Goal: Information Seeking & Learning: Learn about a topic

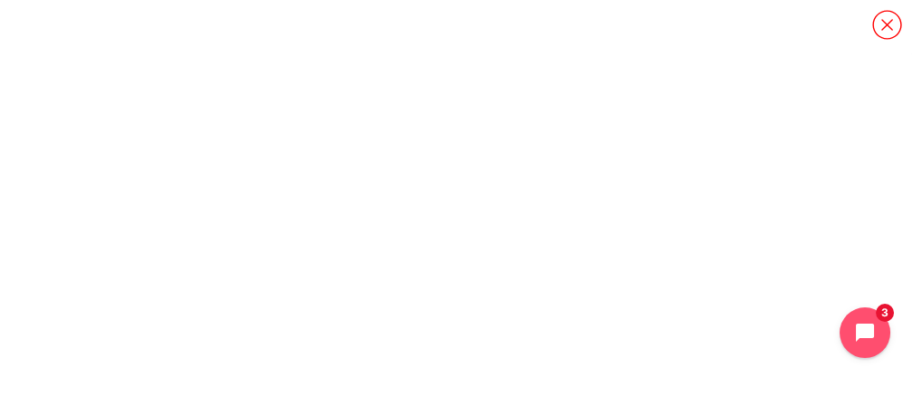
scroll to position [2097, 0]
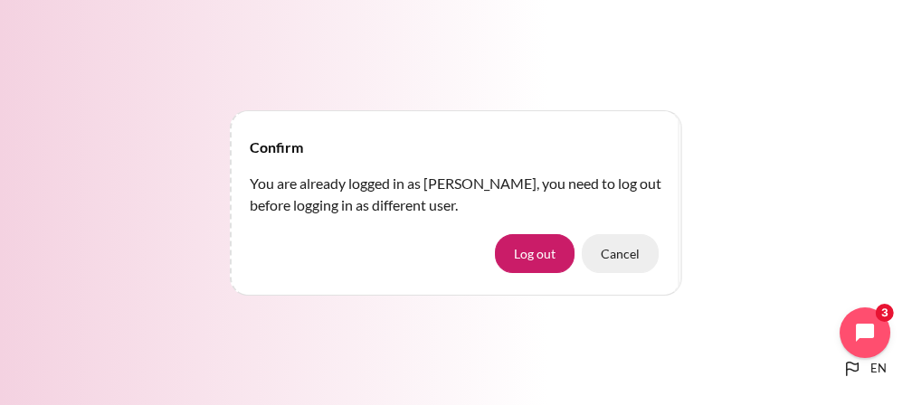
click at [602, 259] on button "Cancel" at bounding box center [619, 253] width 77 height 38
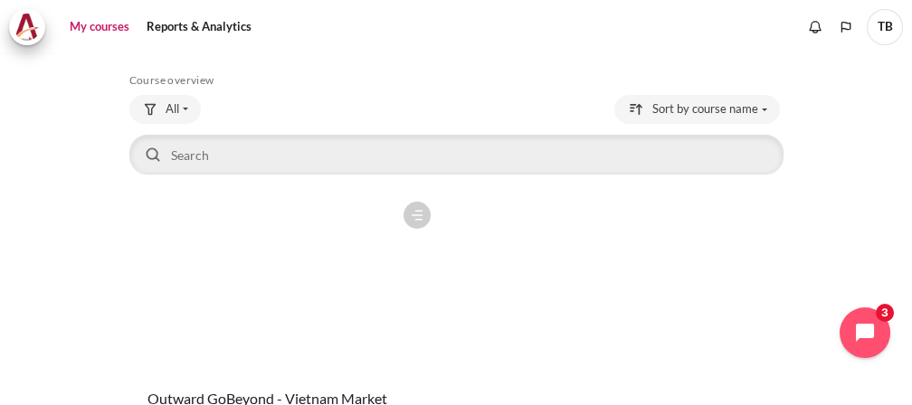
scroll to position [100, 0]
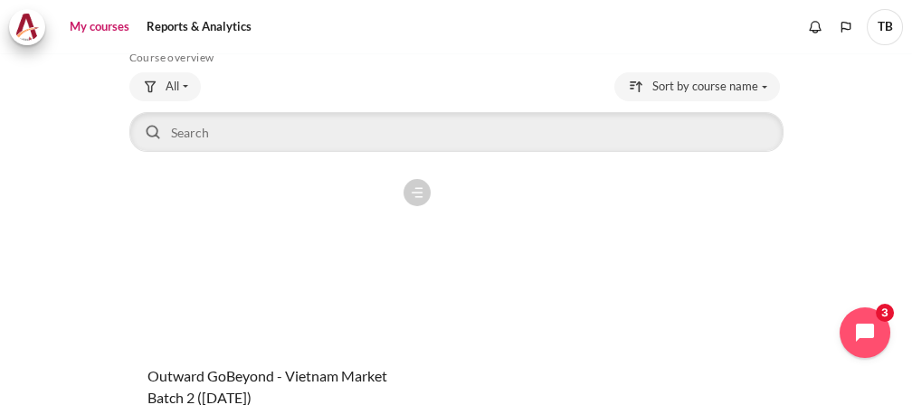
click at [298, 279] on figure "Content" at bounding box center [284, 260] width 311 height 181
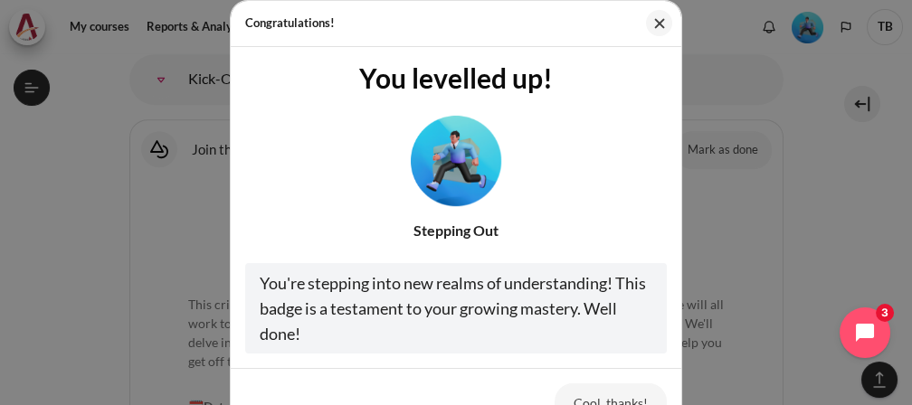
scroll to position [80, 0]
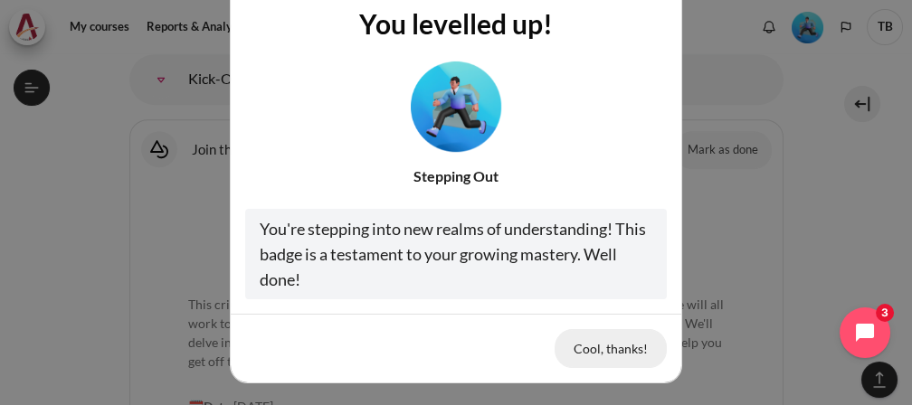
click at [577, 346] on button "Cool, thanks!" at bounding box center [610, 348] width 112 height 38
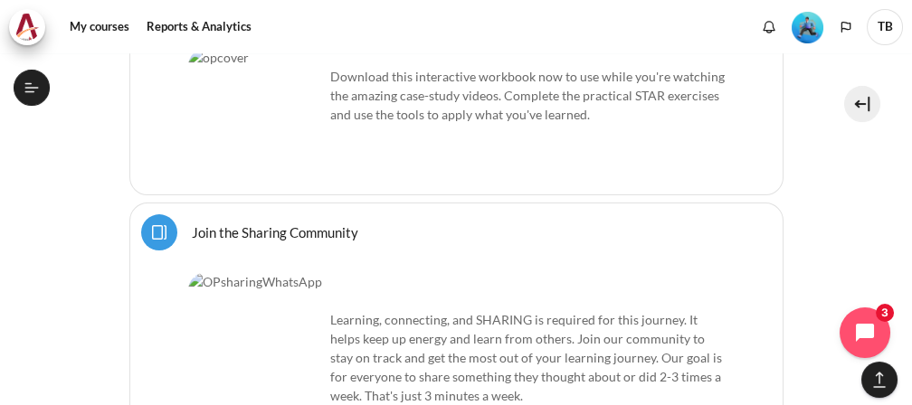
scroll to position [1497, 0]
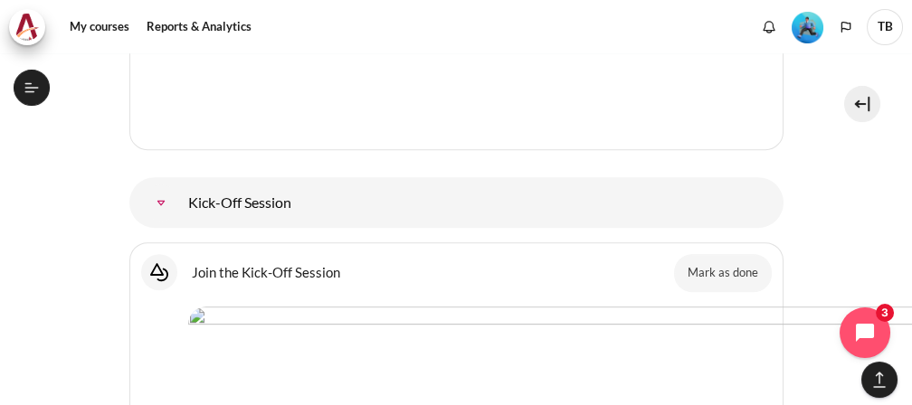
click at [165, 184] on link "Kick-Off Session" at bounding box center [161, 202] width 36 height 36
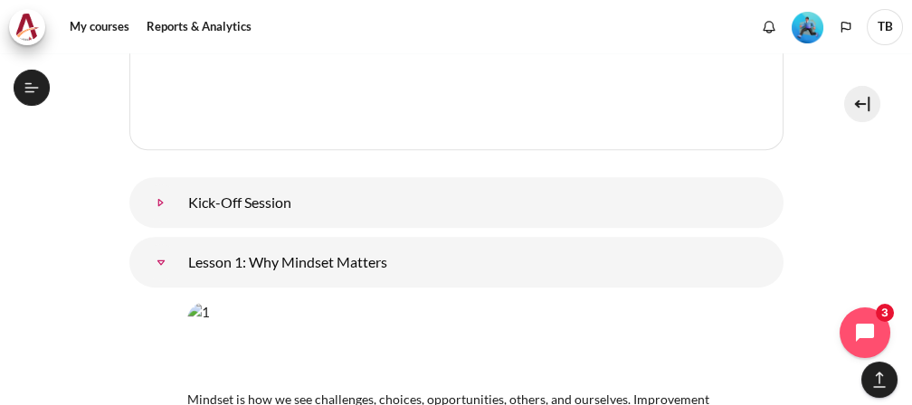
click at [165, 184] on link "Kick-Off Session" at bounding box center [161, 202] width 36 height 36
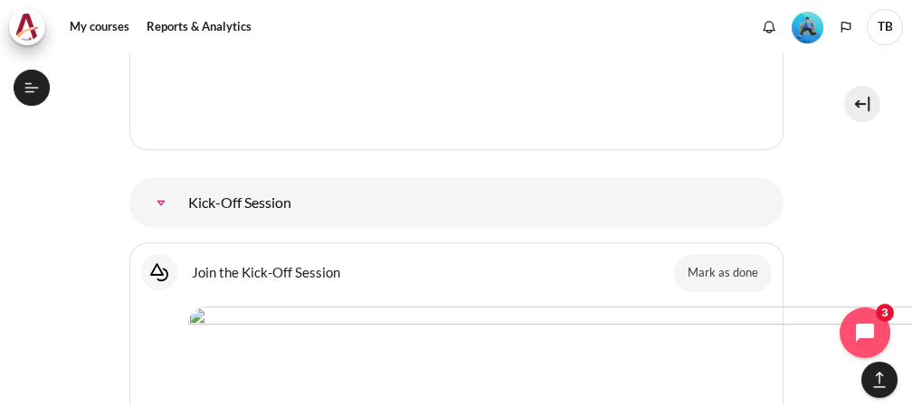
click at [179, 184] on link "Kick-Off Session" at bounding box center [161, 202] width 36 height 36
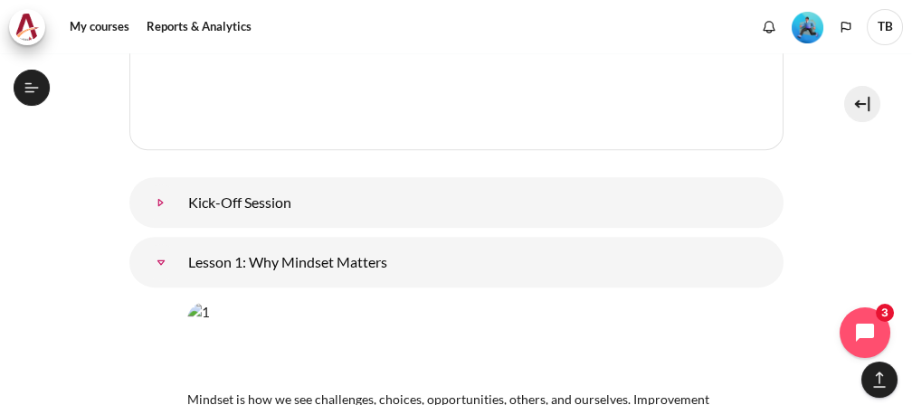
click at [179, 184] on link "Kick-Off Session" at bounding box center [161, 202] width 36 height 36
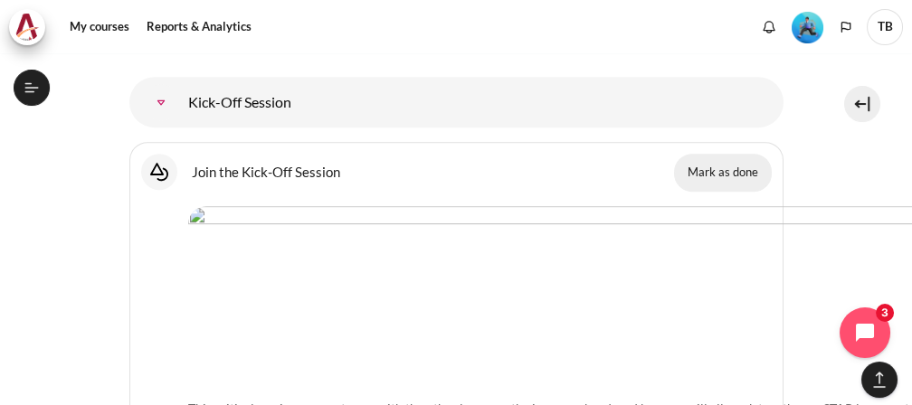
click at [715, 154] on button "Mark as done" at bounding box center [723, 173] width 98 height 38
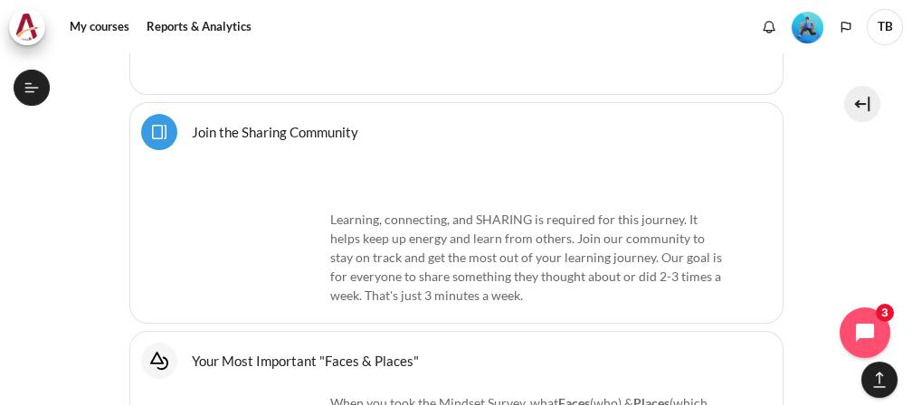
scroll to position [1457, 0]
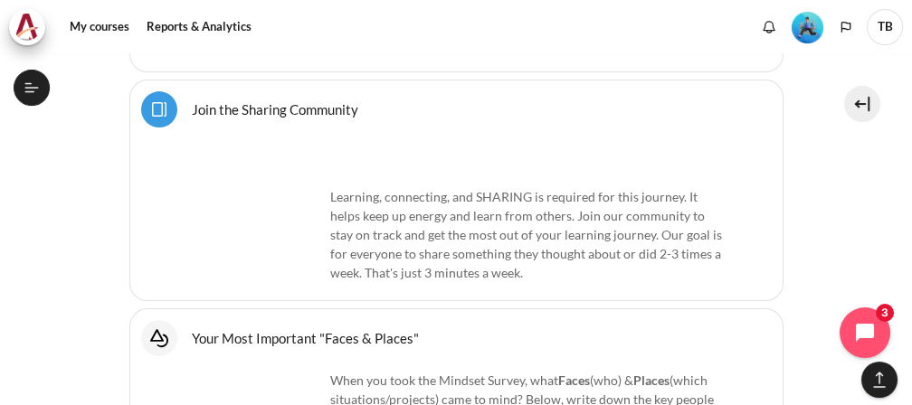
click at [253, 214] on img "Content" at bounding box center [256, 217] width 136 height 136
click at [286, 108] on link "Join the Sharing Community Page" at bounding box center [275, 108] width 166 height 17
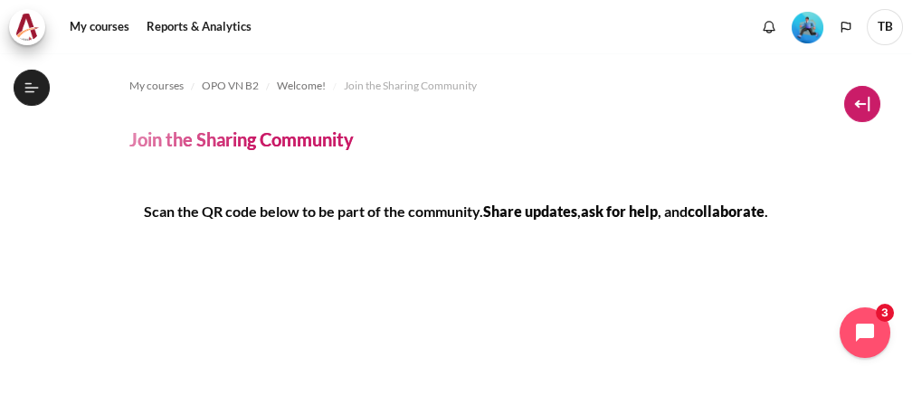
click at [851, 110] on button at bounding box center [862, 104] width 36 height 36
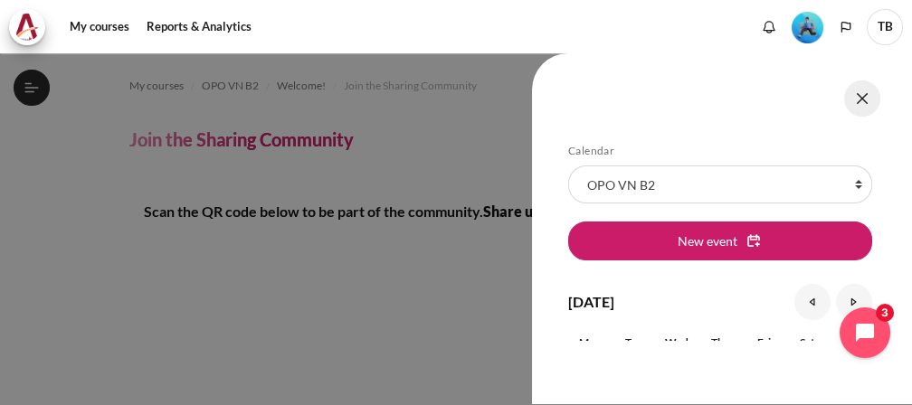
click at [871, 99] on button at bounding box center [862, 98] width 36 height 36
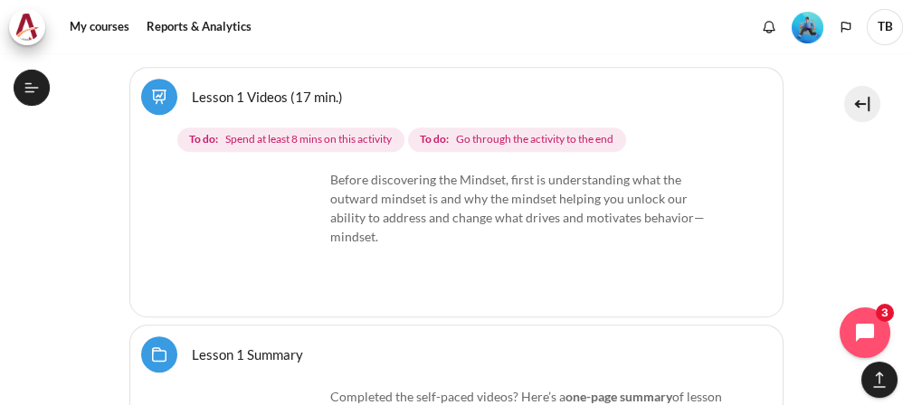
scroll to position [2863, 0]
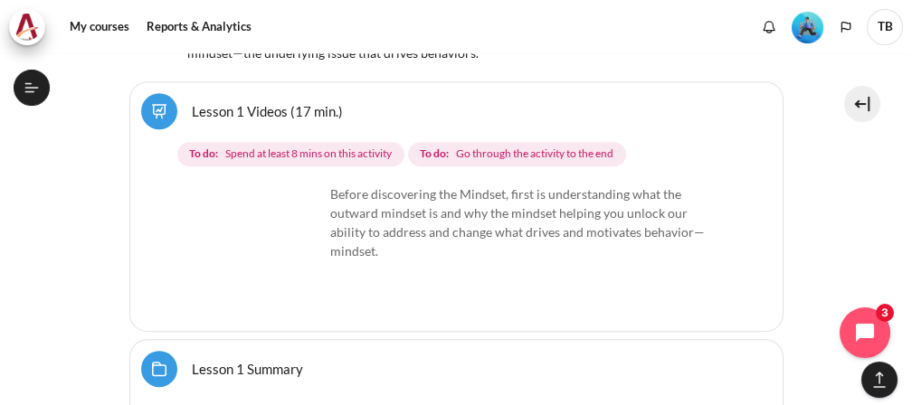
click at [295, 269] on img "Content" at bounding box center [256, 252] width 136 height 136
click at [267, 217] on img "Content" at bounding box center [256, 252] width 136 height 136
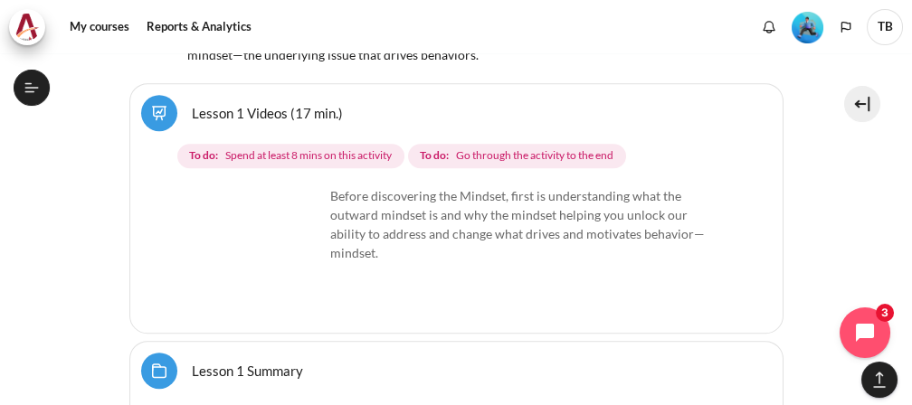
scroll to position [2963, 0]
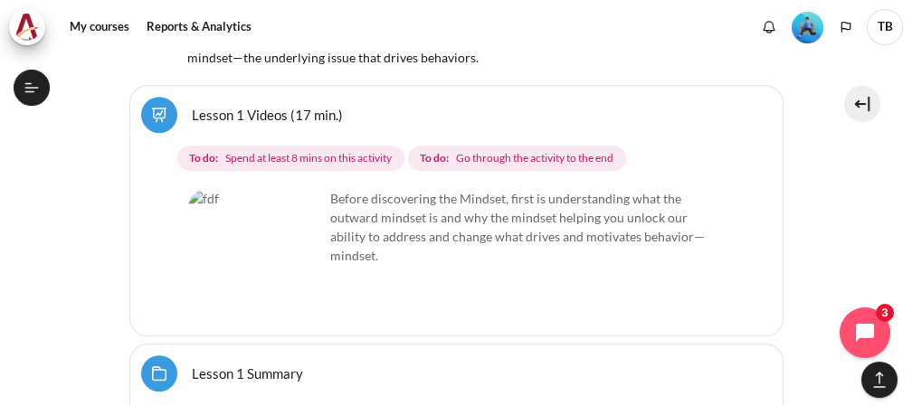
click at [301, 189] on img "Content" at bounding box center [256, 257] width 136 height 136
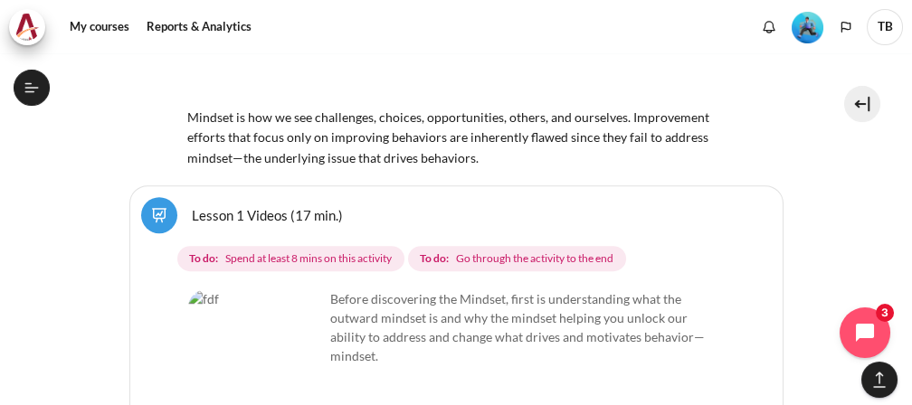
click at [235, 250] on span "Spend at least 8 mins on this activity" at bounding box center [308, 258] width 166 height 16
click at [234, 206] on link "Lesson 1 Videos (17 min.)" at bounding box center [267, 214] width 151 height 17
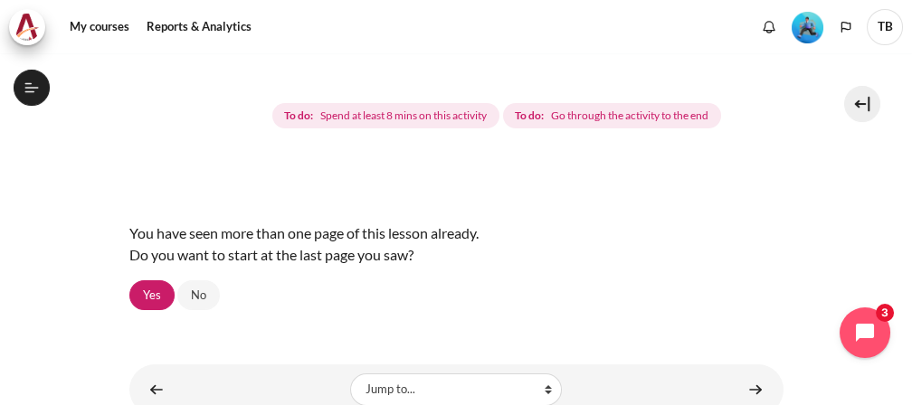
scroll to position [269, 0]
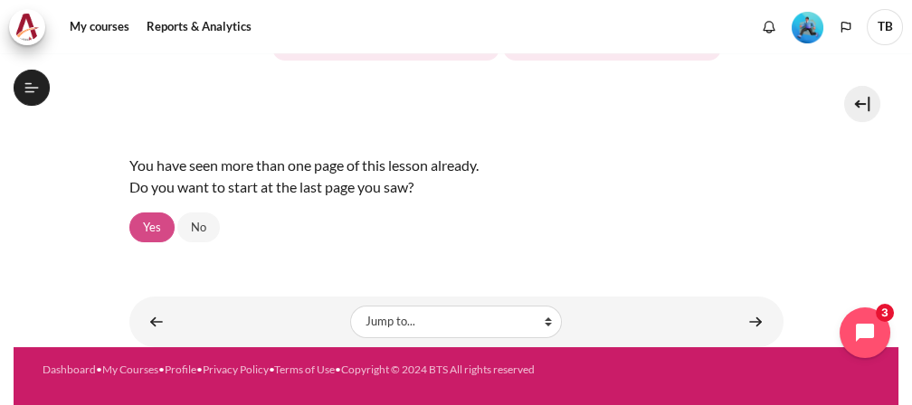
click at [148, 232] on link "Yes" at bounding box center [151, 228] width 45 height 31
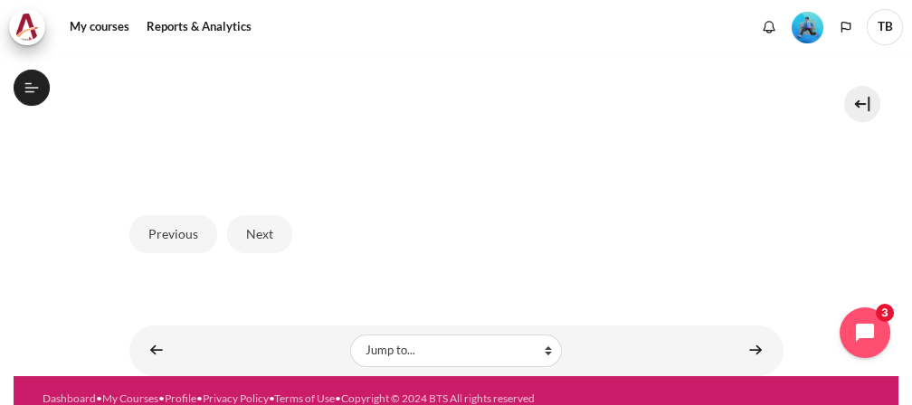
scroll to position [685, 0]
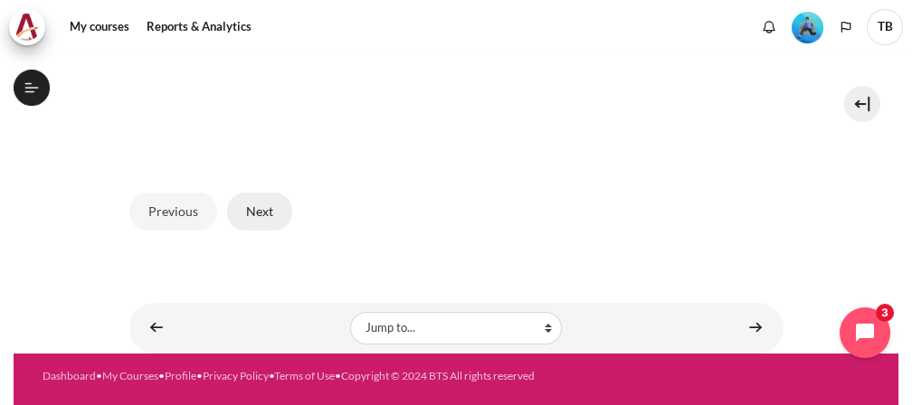
click at [261, 207] on button "Next" at bounding box center [259, 212] width 65 height 38
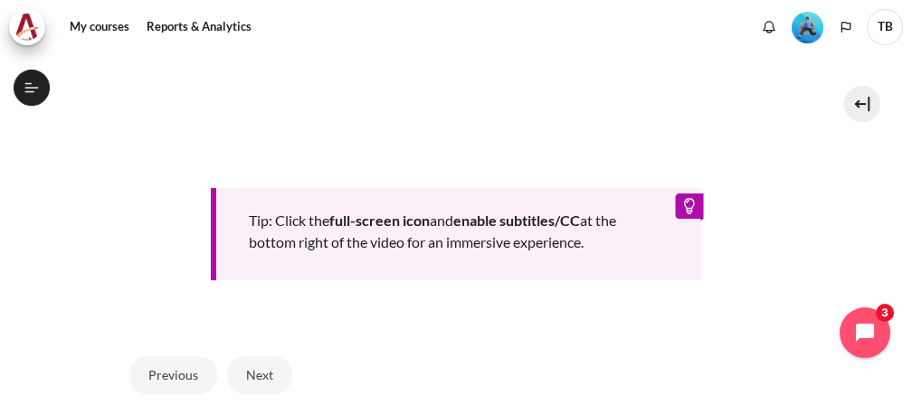
scroll to position [960, 0]
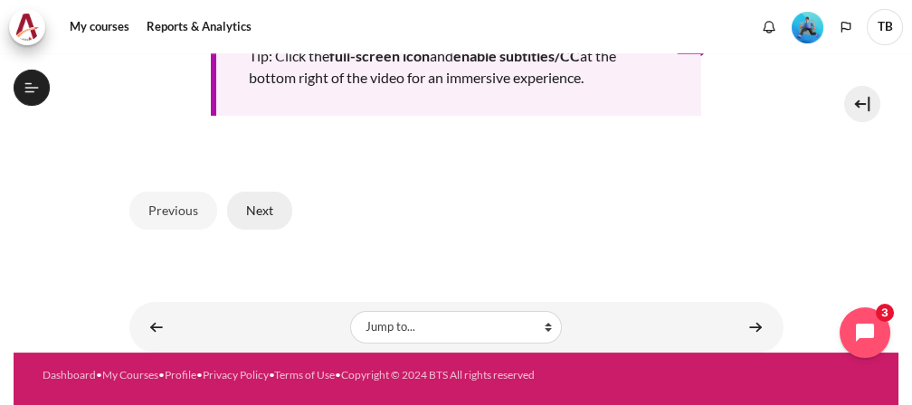
click at [267, 200] on button "Next" at bounding box center [259, 211] width 65 height 38
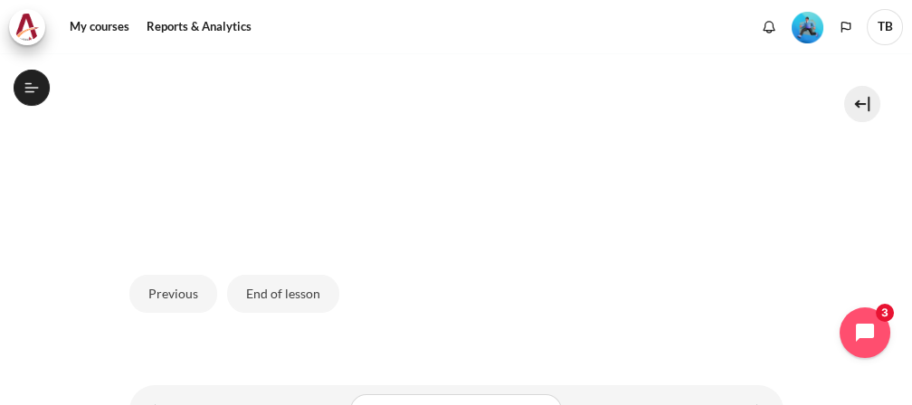
scroll to position [685, 0]
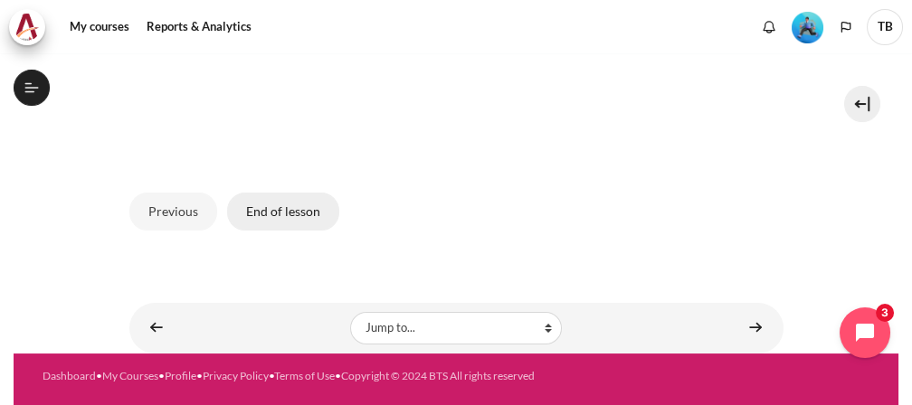
click at [279, 213] on button "End of lesson" at bounding box center [283, 212] width 112 height 38
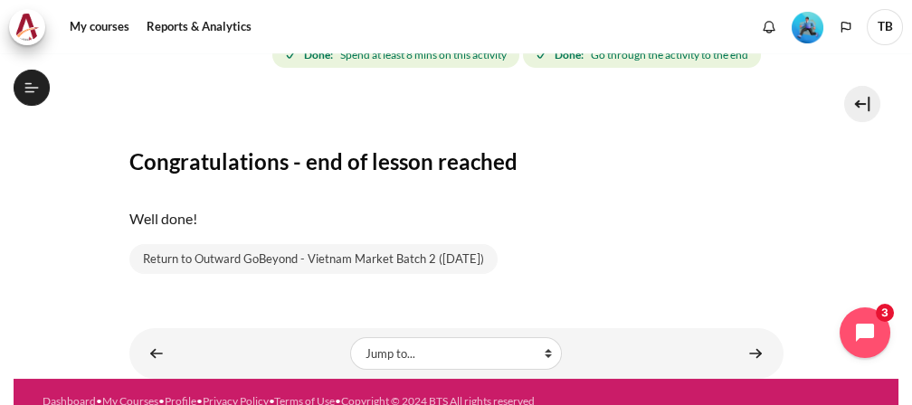
scroll to position [293, 0]
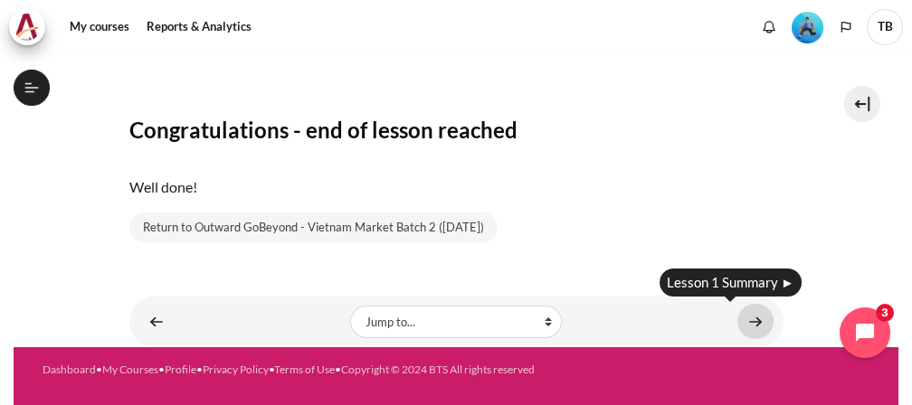
click at [744, 317] on link "Content" at bounding box center [755, 321] width 36 height 35
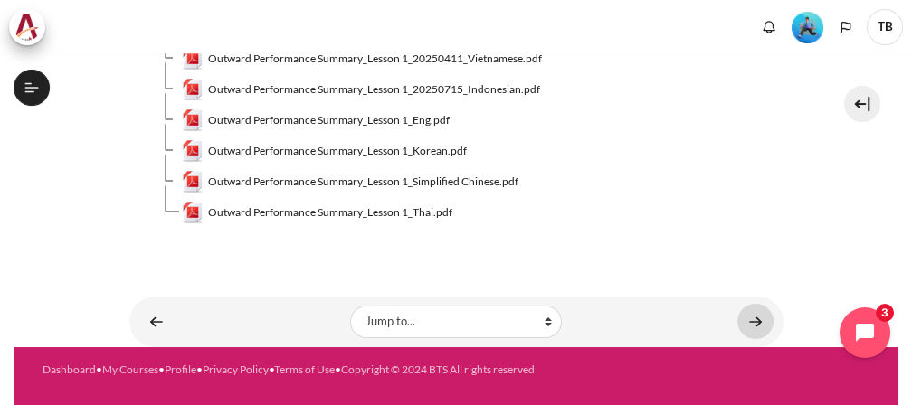
scroll to position [275, 0]
click at [751, 322] on link "Content" at bounding box center [755, 321] width 36 height 35
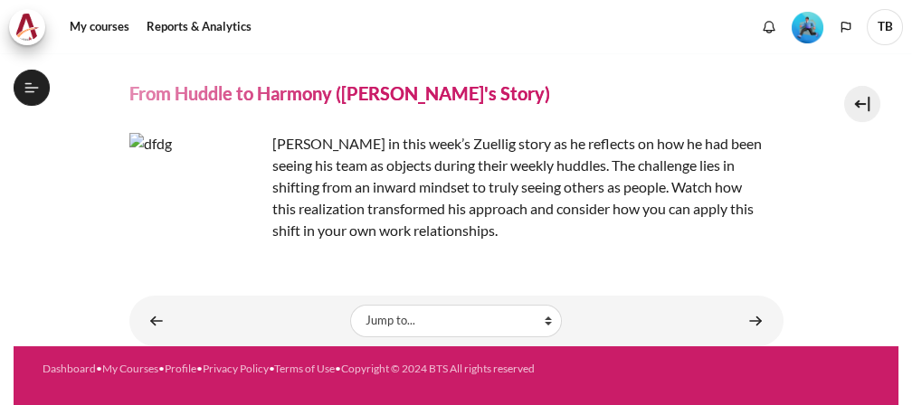
scroll to position [298, 0]
click at [188, 175] on img "Content" at bounding box center [197, 201] width 136 height 136
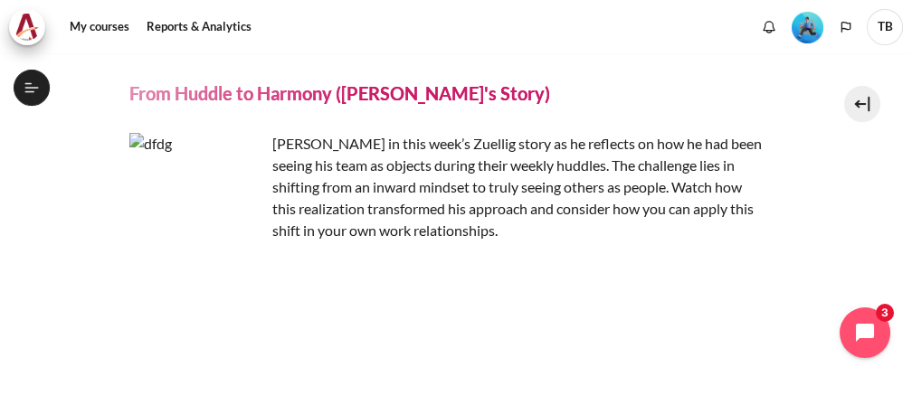
click at [189, 95] on h4 "From Huddle to Harmony ([PERSON_NAME]'s Story)" at bounding box center [339, 93] width 420 height 24
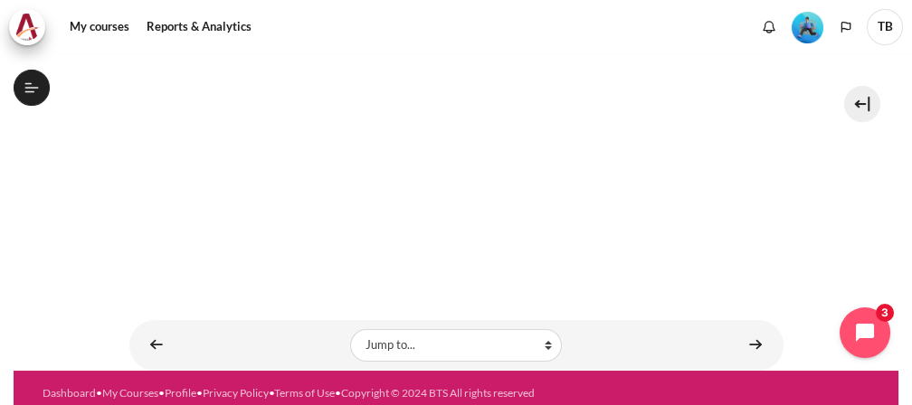
scroll to position [420, 0]
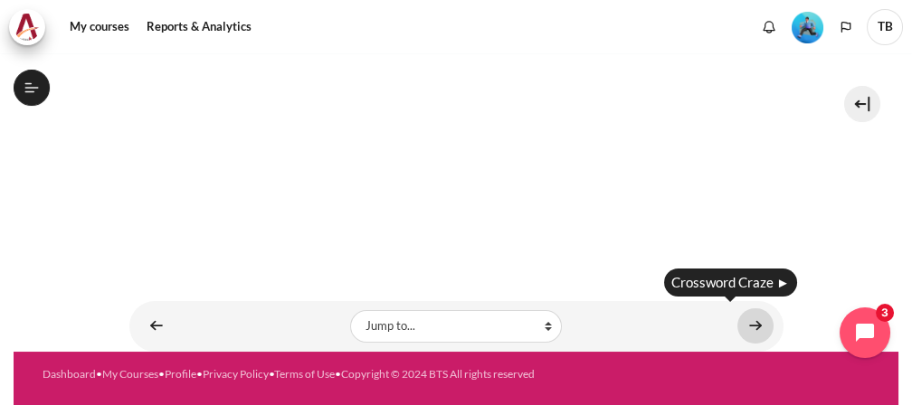
click at [739, 314] on link "Content" at bounding box center [755, 325] width 36 height 35
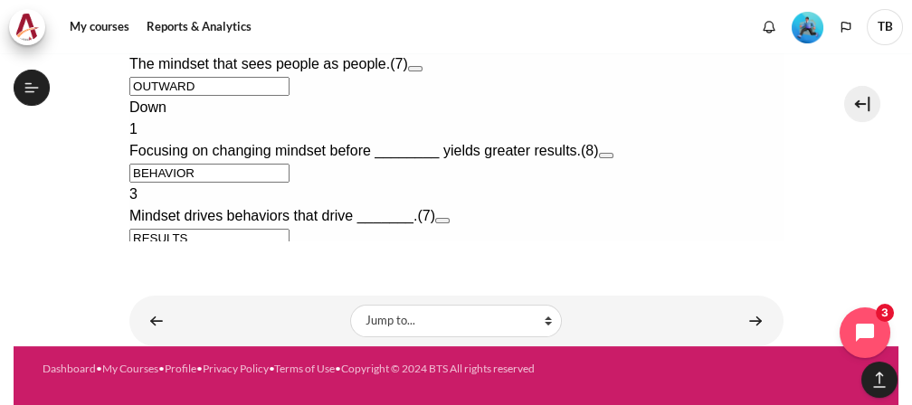
scroll to position [892, 0]
